Goal: Contribute content: Add original content to the website for others to see

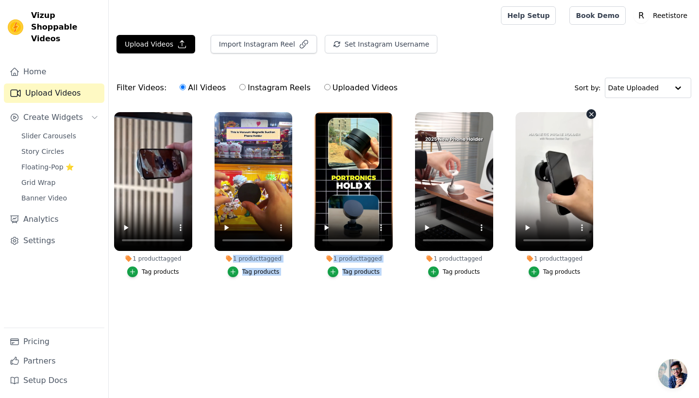
drag, startPoint x: 151, startPoint y: 291, endPoint x: 567, endPoint y: 199, distance: 426.5
click at [567, 199] on ul "1 product tagged Tag products 1 product tagged Tag products 1 product tagged Ta…" at bounding box center [404, 204] width 591 height 195
click at [651, 185] on ul "1 product tagged Tag products 1 product tagged Tag products 1 product tagged Ta…" at bounding box center [404, 204] width 591 height 195
click at [190, 117] on icon "button" at bounding box center [190, 114] width 7 height 7
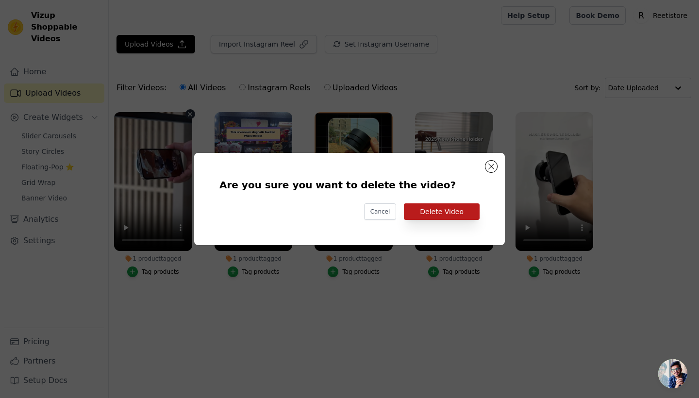
click at [436, 209] on button "Delete Video" at bounding box center [442, 212] width 76 height 17
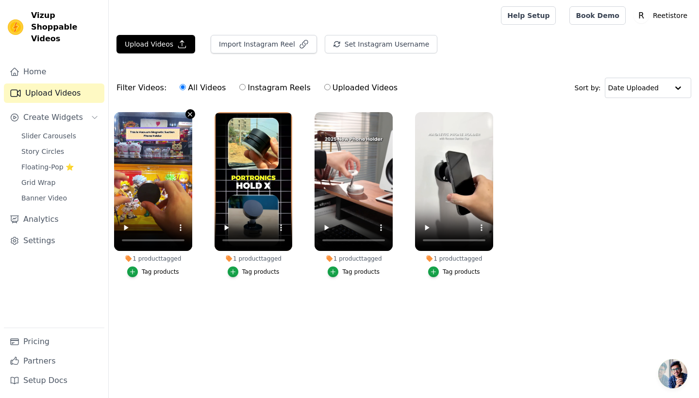
click at [188, 114] on icon "button" at bounding box center [190, 114] width 7 height 7
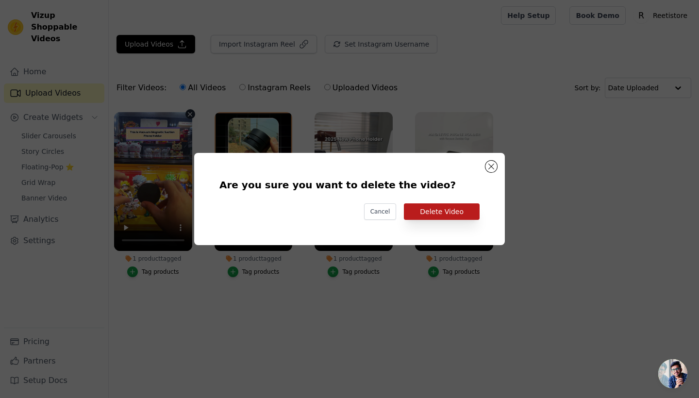
click at [430, 209] on button "Delete Video" at bounding box center [442, 212] width 76 height 17
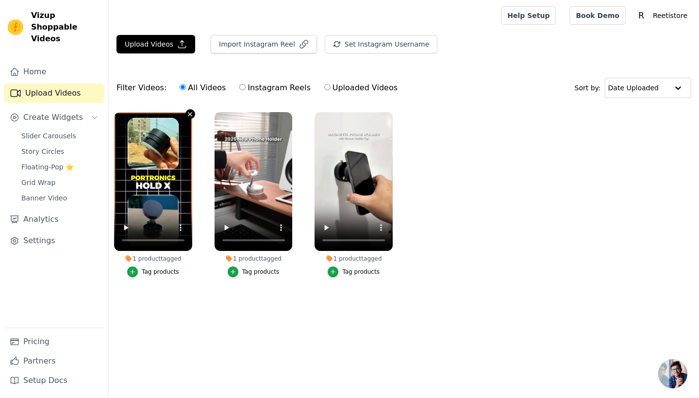
click at [189, 114] on icon "button" at bounding box center [190, 114] width 7 height 7
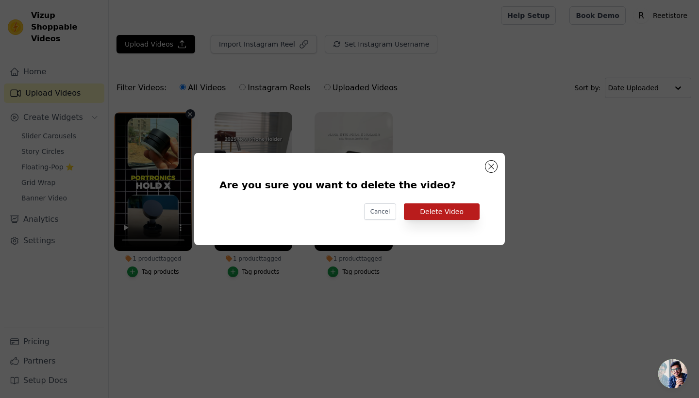
click at [429, 214] on button "Delete Video" at bounding box center [442, 212] width 76 height 17
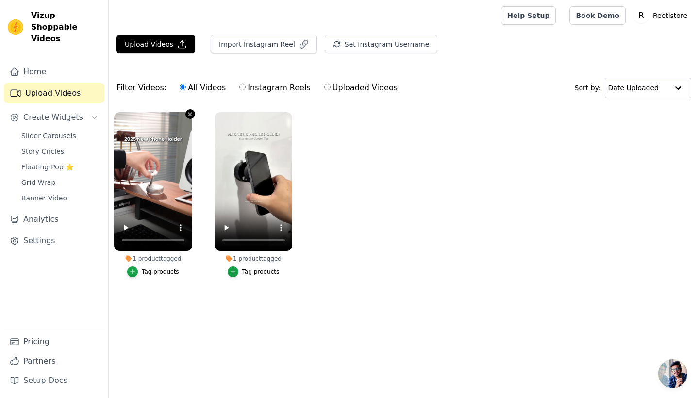
click at [188, 115] on icon "button" at bounding box center [190, 114] width 7 height 7
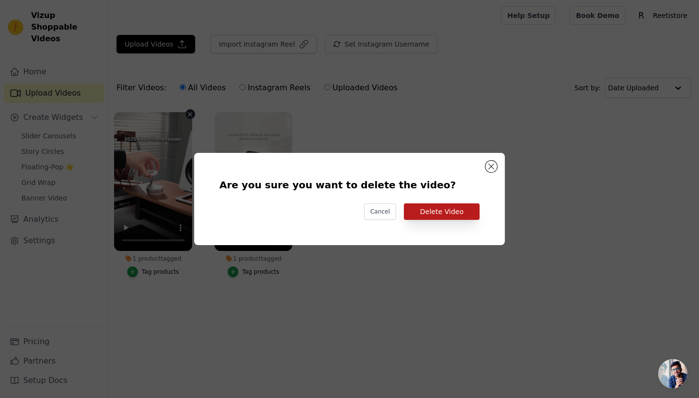
click at [443, 217] on button "Delete Video" at bounding box center [442, 212] width 76 height 17
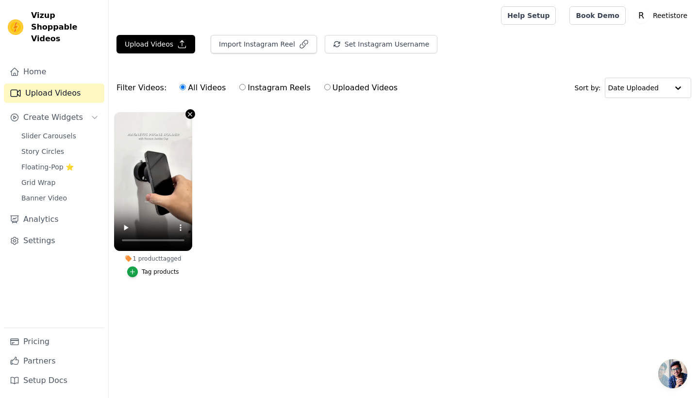
click at [190, 116] on icon "button" at bounding box center [190, 114] width 7 height 7
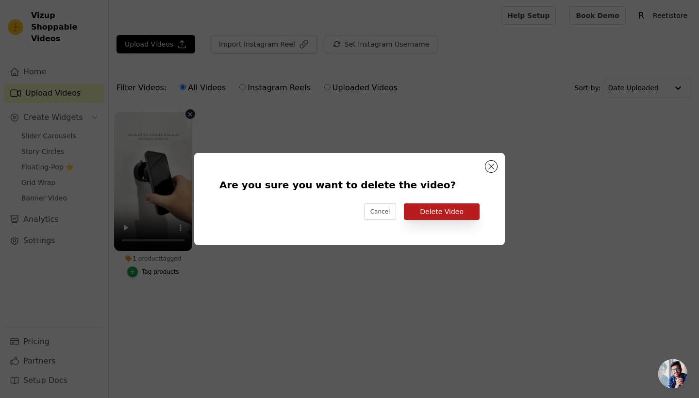
click at [428, 207] on button "Delete Video" at bounding box center [442, 212] width 76 height 17
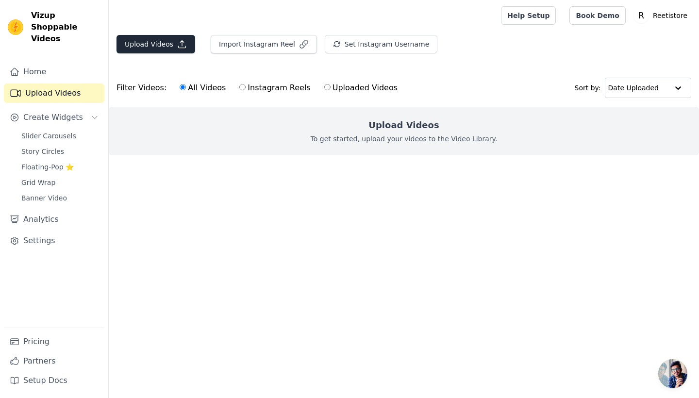
click at [163, 42] on button "Upload Videos" at bounding box center [156, 44] width 79 height 18
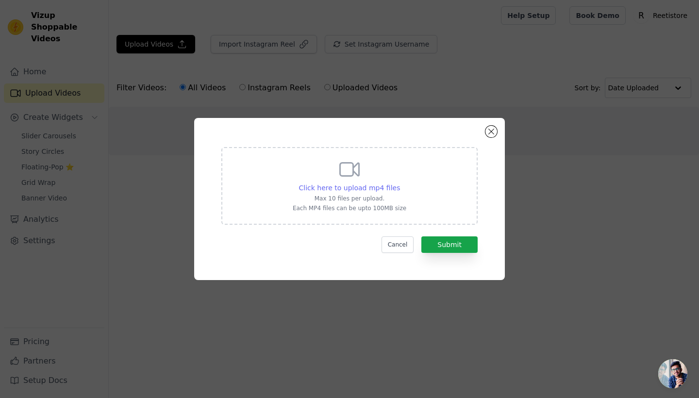
click at [366, 189] on span "Click here to upload mp4 files" at bounding box center [350, 188] width 102 height 8
click at [400, 183] on input "Click here to upload mp4 files Max 10 files per upload. Each MP4 files can be u…" at bounding box center [400, 183] width 0 height 0
type input "C:\fakepath\ba36333dfeb8570d2f4dffc4f8ea065a.mp4"
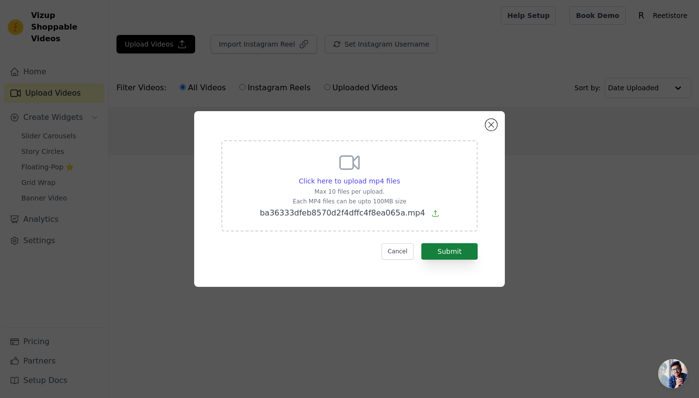
click at [445, 247] on button "Submit" at bounding box center [450, 251] width 56 height 17
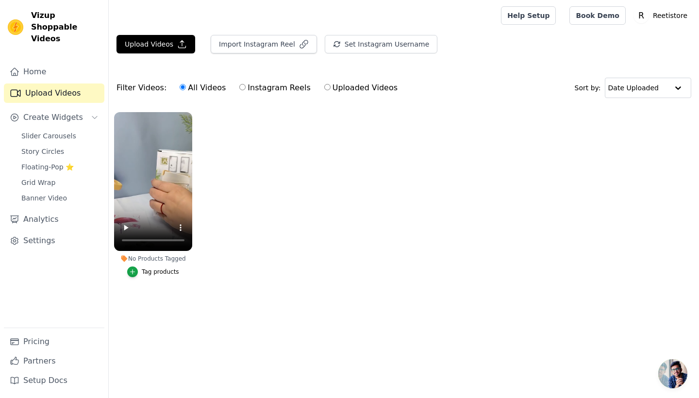
click at [154, 257] on div "No Products Tagged" at bounding box center [153, 259] width 78 height 8
click at [156, 271] on div "Tag products" at bounding box center [160, 272] width 37 height 8
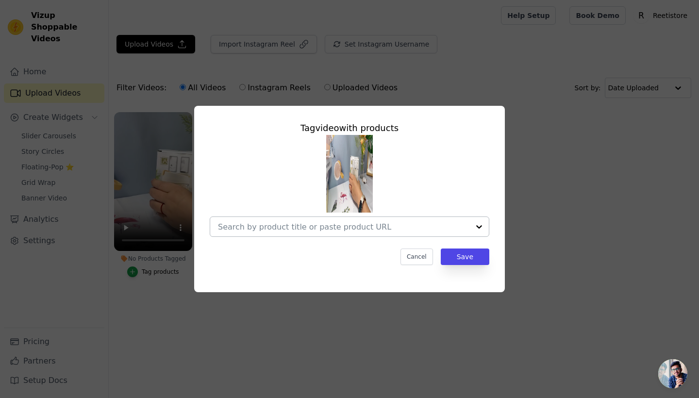
click at [281, 225] on input "No Products Tagged Tag video with products Cancel Save Tag products" at bounding box center [344, 226] width 252 height 9
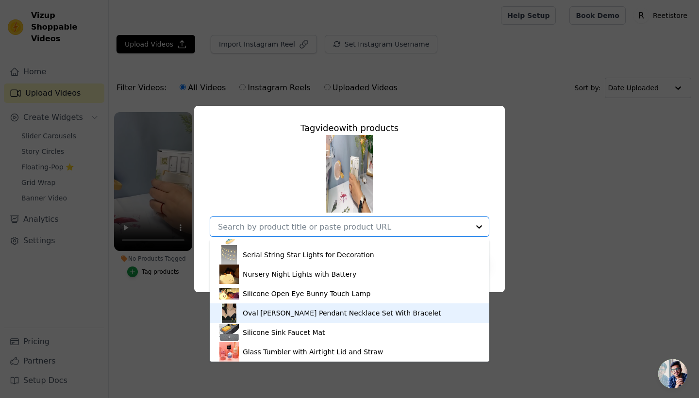
scroll to position [111, 0]
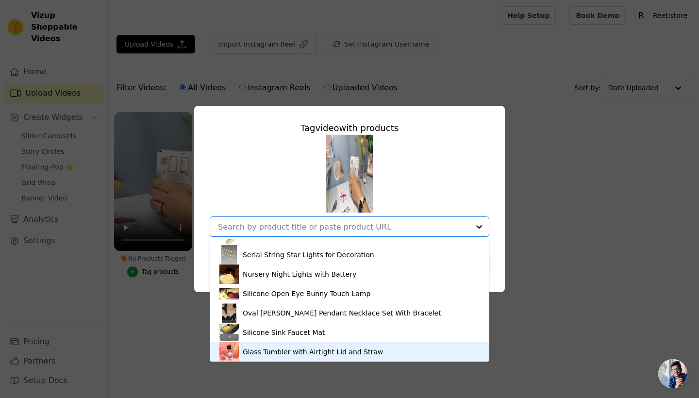
click at [293, 352] on div "Glass Tumbler with Airtight Lid and Straw" at bounding box center [313, 352] width 140 height 10
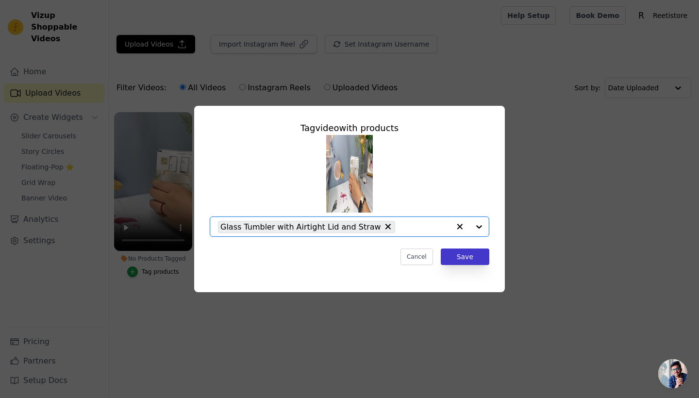
click at [466, 258] on button "Save" at bounding box center [465, 257] width 49 height 17
